Goal: Find specific page/section: Find specific page/section

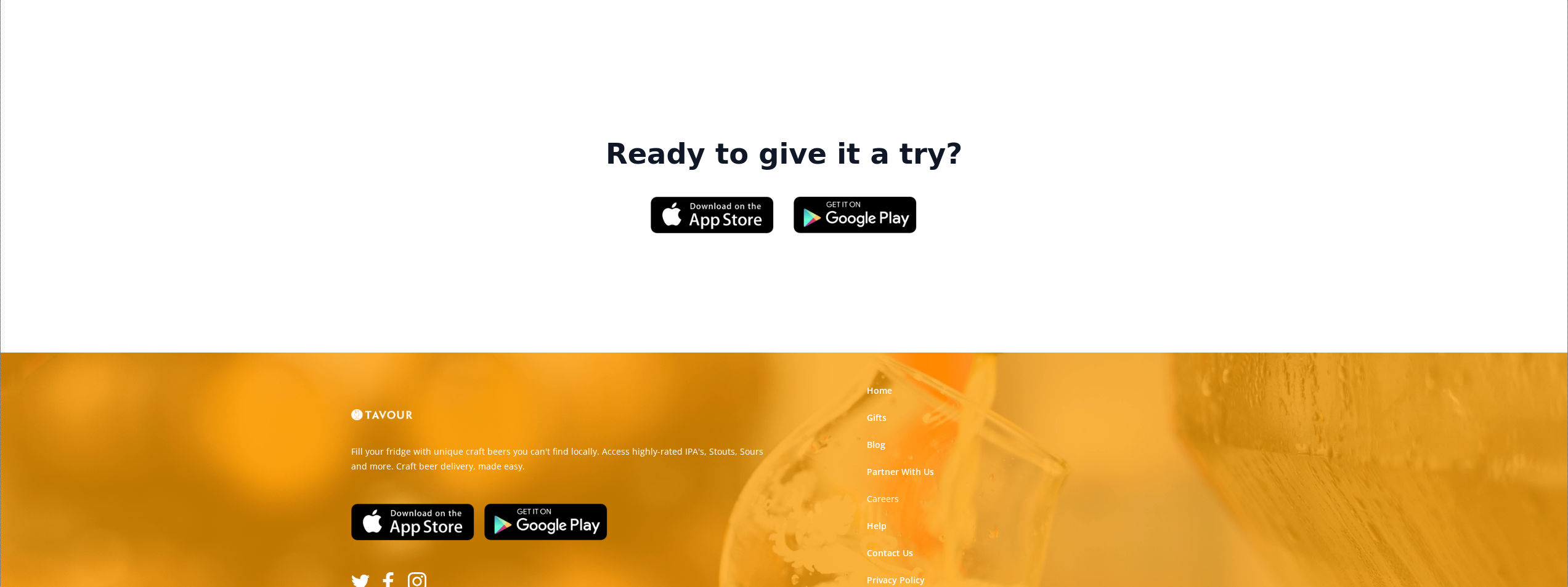
scroll to position [1863, 0]
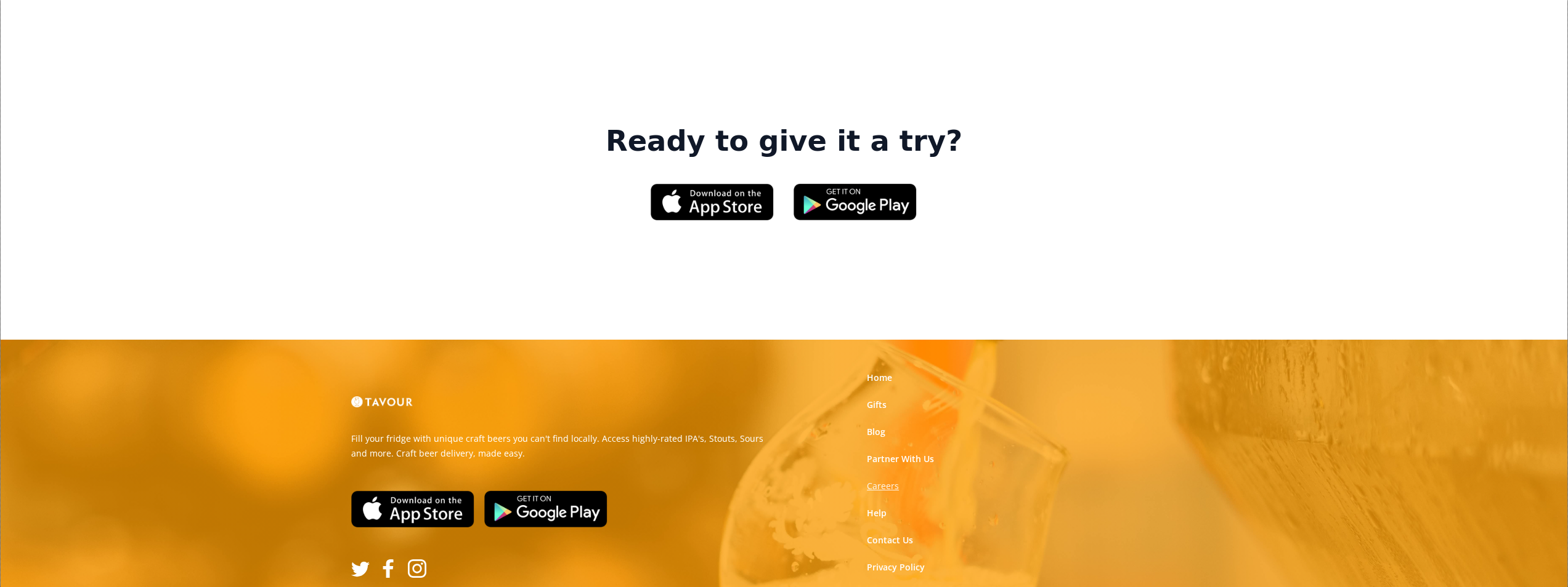
click at [882, 481] on strong "Careers" at bounding box center [883, 486] width 32 height 12
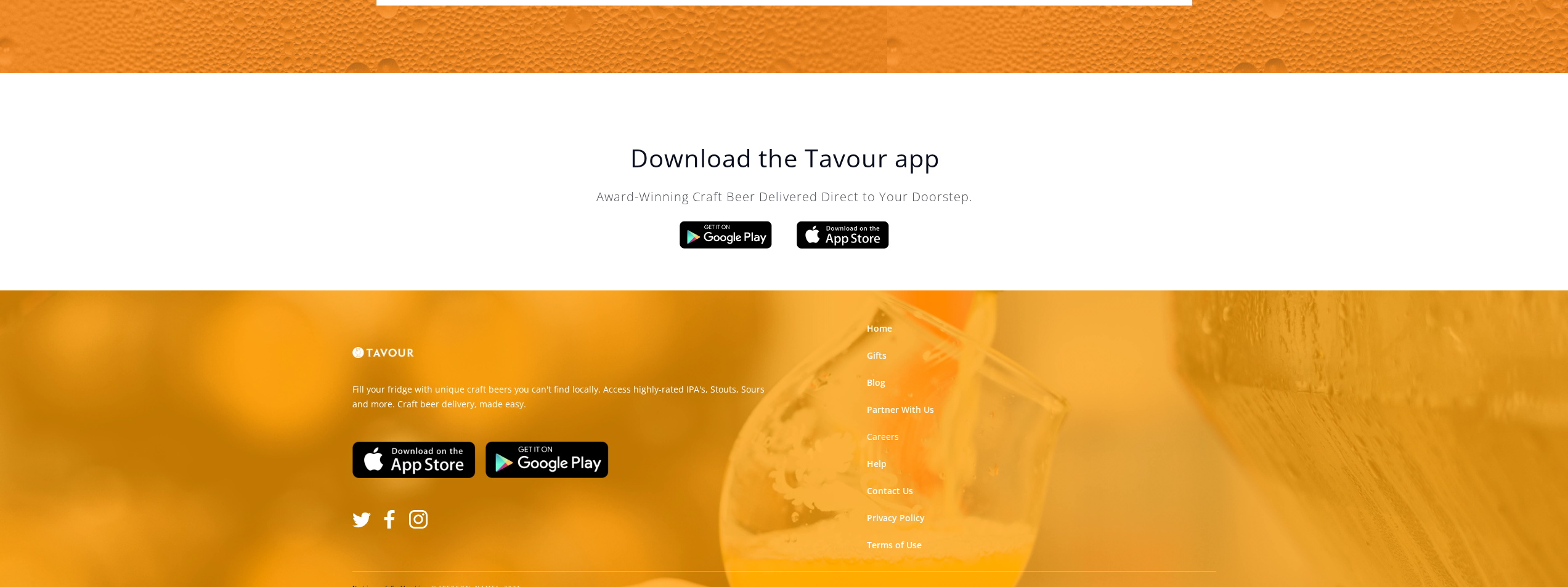
scroll to position [2089, 0]
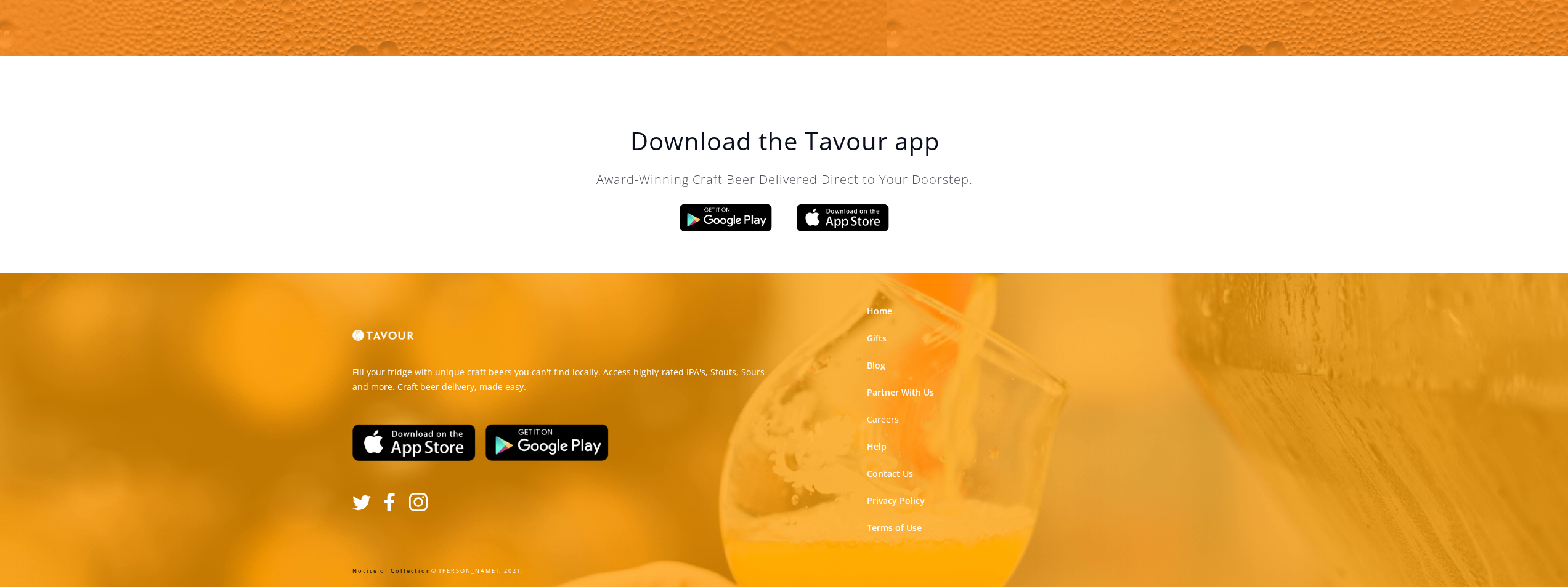
click at [352, 572] on link "Notice of Collection" at bounding box center [391, 571] width 79 height 8
